Goal: Task Accomplishment & Management: Manage account settings

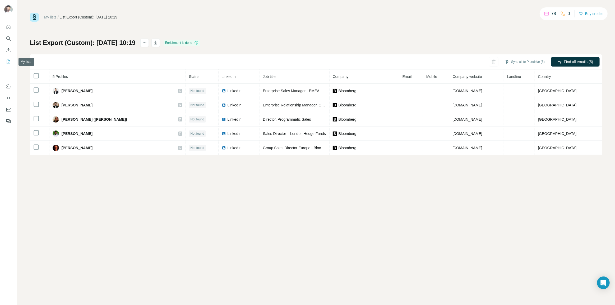
click at [7, 65] on button "My lists" at bounding box center [8, 62] width 8 height 10
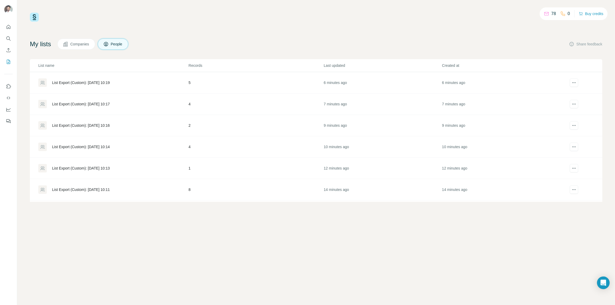
click at [66, 129] on div "List Export (Custom): [DATE] 10:16" at bounding box center [113, 125] width 150 height 8
click at [77, 147] on div "List Export (Custom): [DATE] 10:14" at bounding box center [81, 146] width 58 height 5
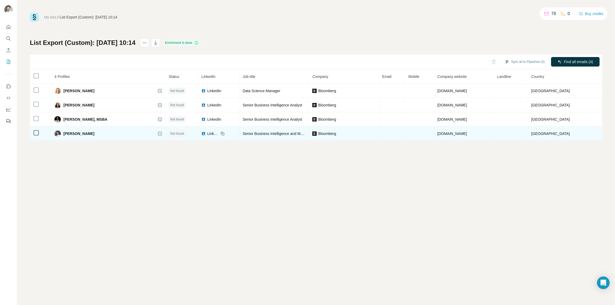
click at [221, 136] on icon at bounding box center [222, 134] width 4 height 4
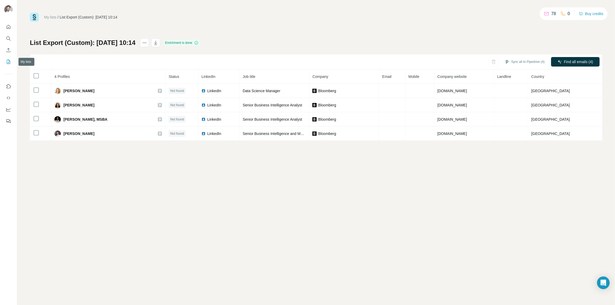
click at [9, 63] on icon "My lists" at bounding box center [8, 62] width 3 height 4
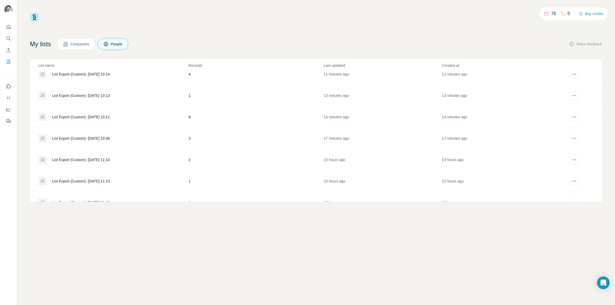
scroll to position [84, 0]
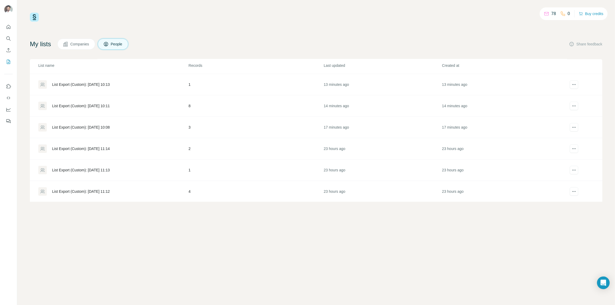
click at [106, 123] on div "List Export (Custom): [DATE] 10:08" at bounding box center [113, 127] width 150 height 8
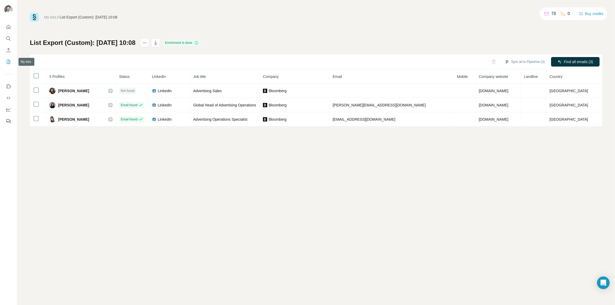
click at [7, 58] on button "My lists" at bounding box center [8, 62] width 8 height 10
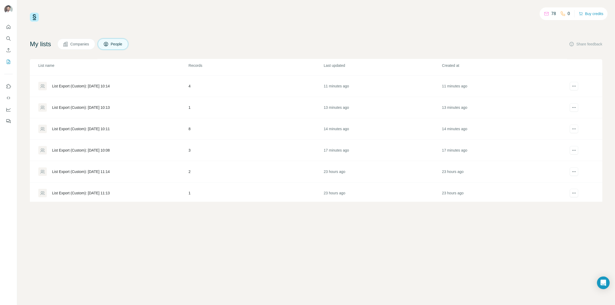
scroll to position [57, 0]
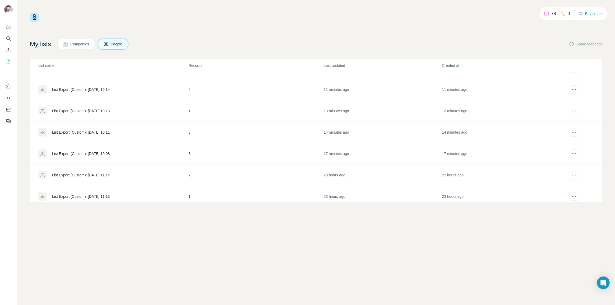
click at [87, 132] on div "List Export (Custom): [DATE] 10:11" at bounding box center [81, 132] width 58 height 5
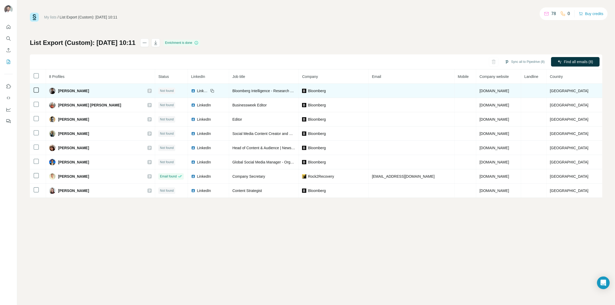
click at [210, 91] on icon at bounding box center [212, 91] width 4 height 4
click at [210, 92] on icon at bounding box center [212, 91] width 4 height 4
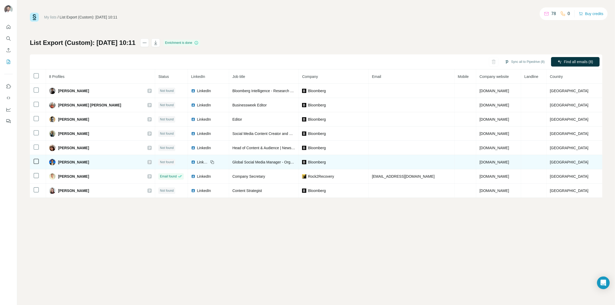
click at [210, 162] on icon at bounding box center [212, 162] width 4 height 4
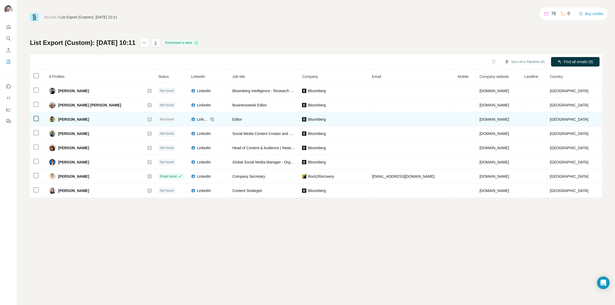
click at [212, 119] on icon at bounding box center [213, 120] width 2 height 2
